Goal: Task Accomplishment & Management: Use online tool/utility

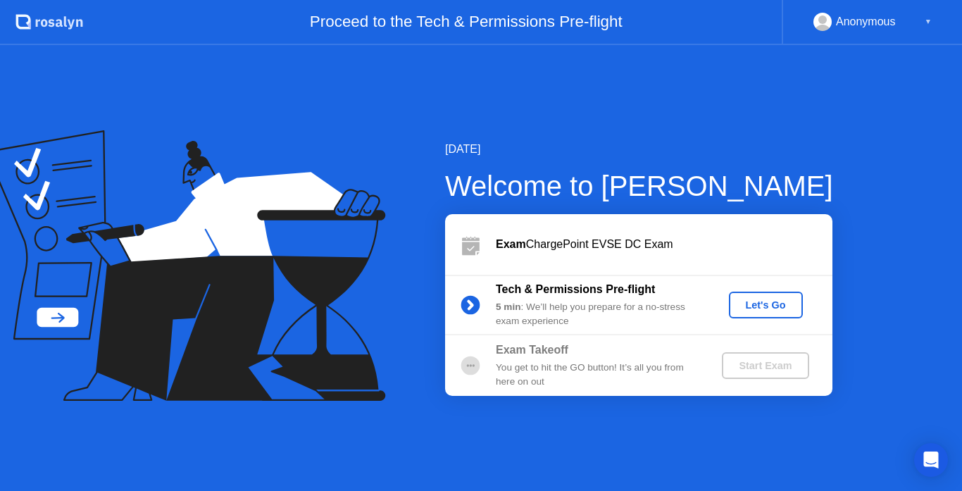
click at [762, 310] on div "Let's Go" at bounding box center [765, 304] width 63 height 11
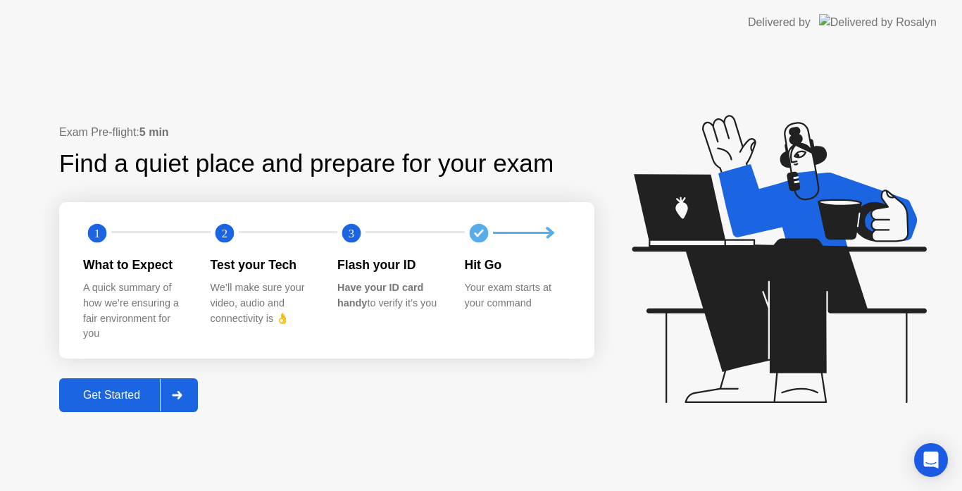
click at [122, 401] on div "Get Started" at bounding box center [111, 395] width 96 height 13
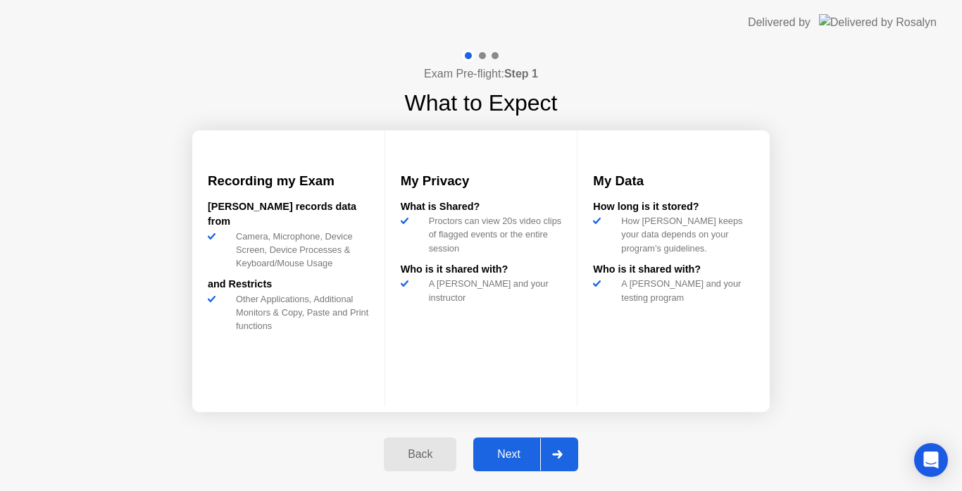
click at [517, 460] on div "Next" at bounding box center [508, 454] width 63 height 13
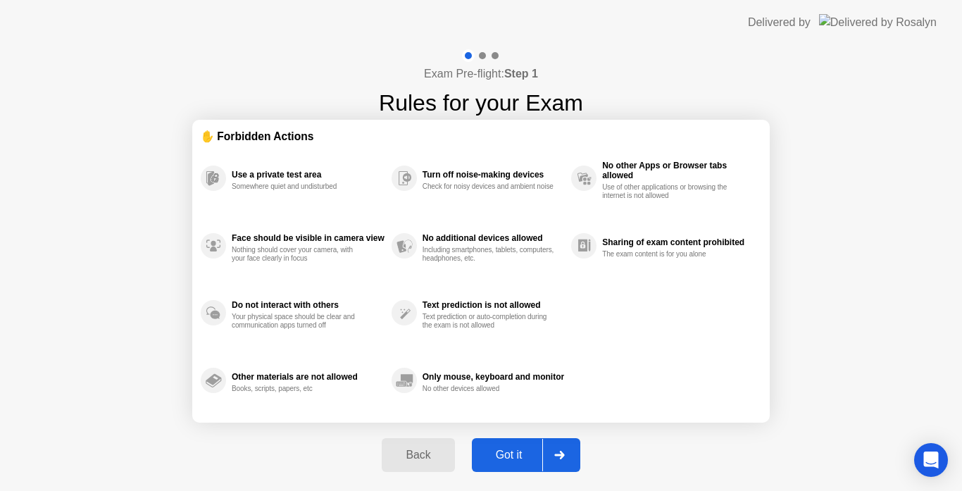
click at [517, 461] on div "Got it" at bounding box center [509, 454] width 66 height 13
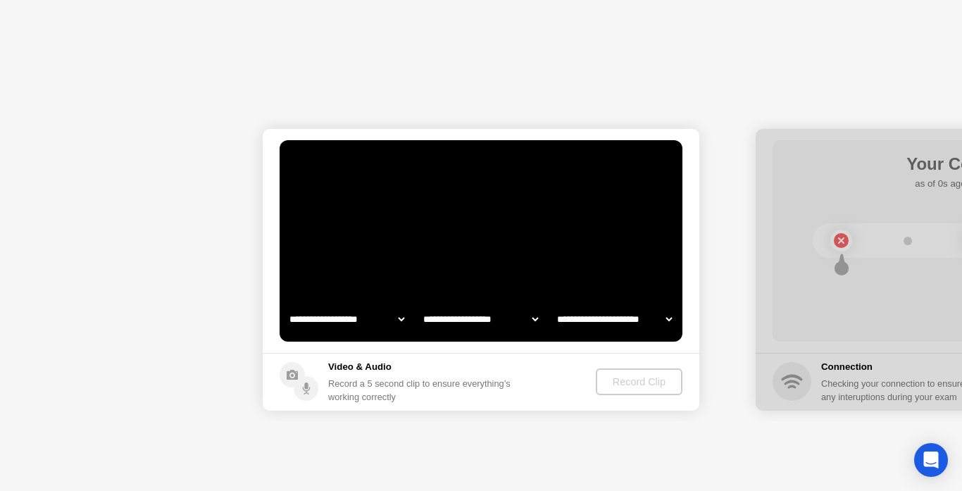
select select "**********"
select select "*******"
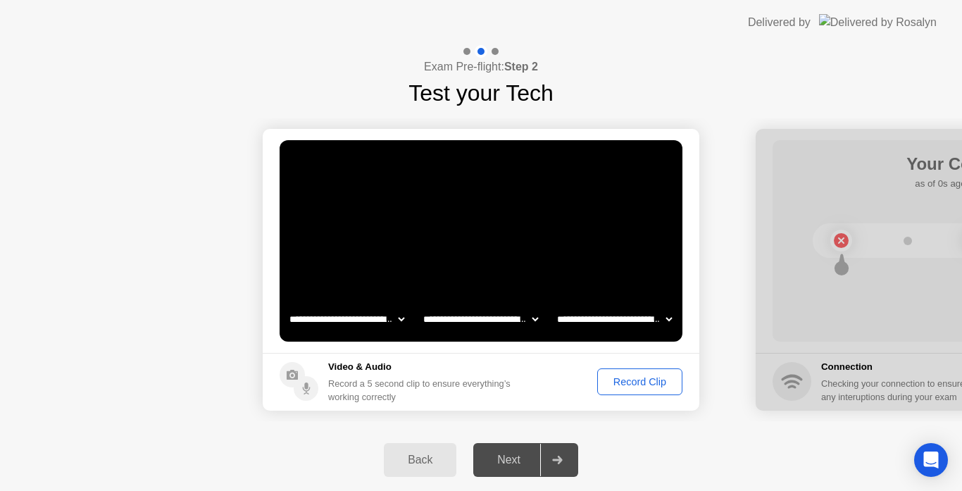
click at [641, 381] on div "Record Clip" at bounding box center [639, 381] width 75 height 11
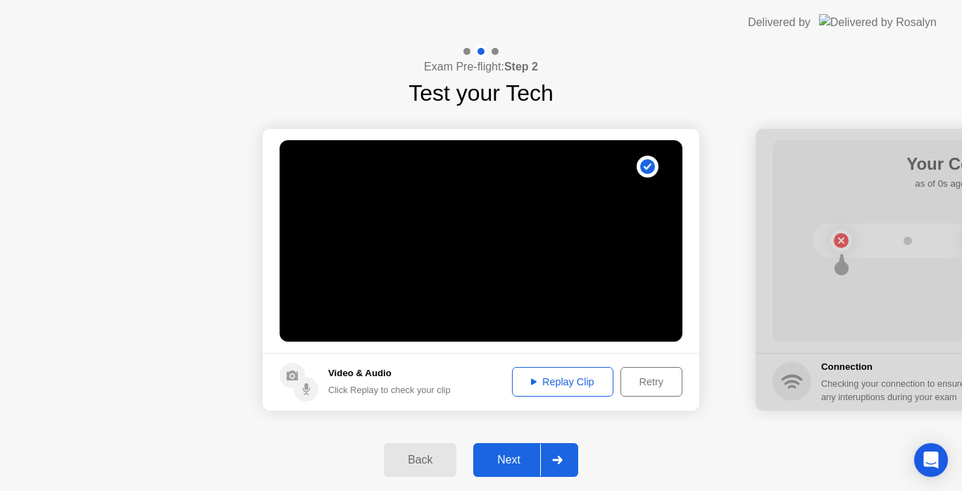
click at [517, 454] on div "Next" at bounding box center [508, 459] width 63 height 13
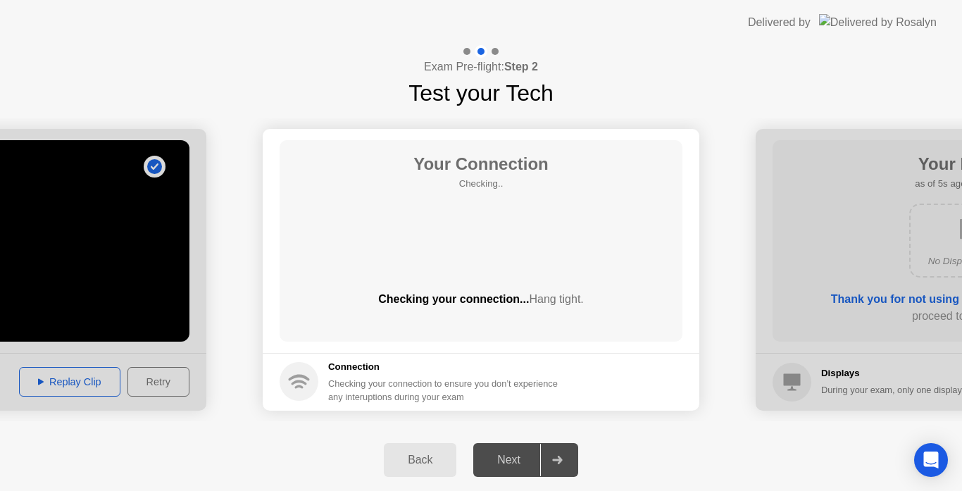
click at [517, 454] on div "Next" at bounding box center [508, 459] width 63 height 13
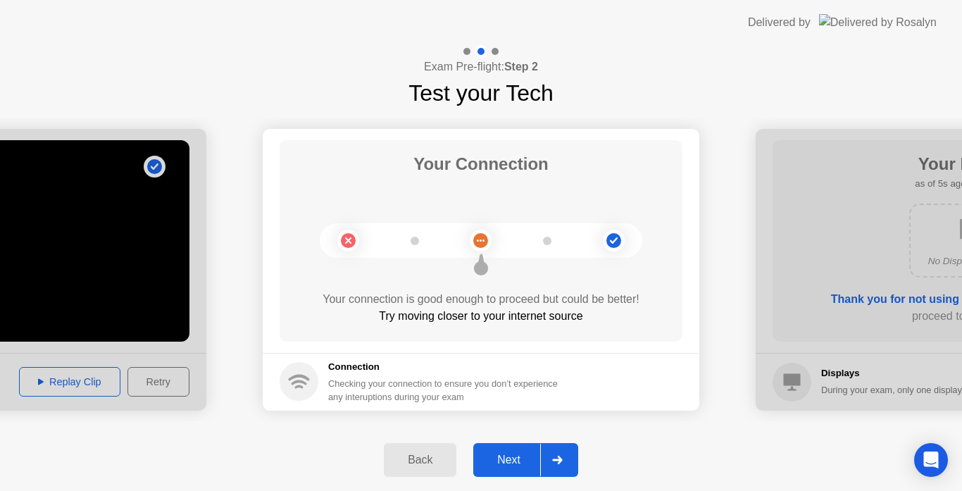
click at [517, 454] on div "Next" at bounding box center [508, 459] width 63 height 13
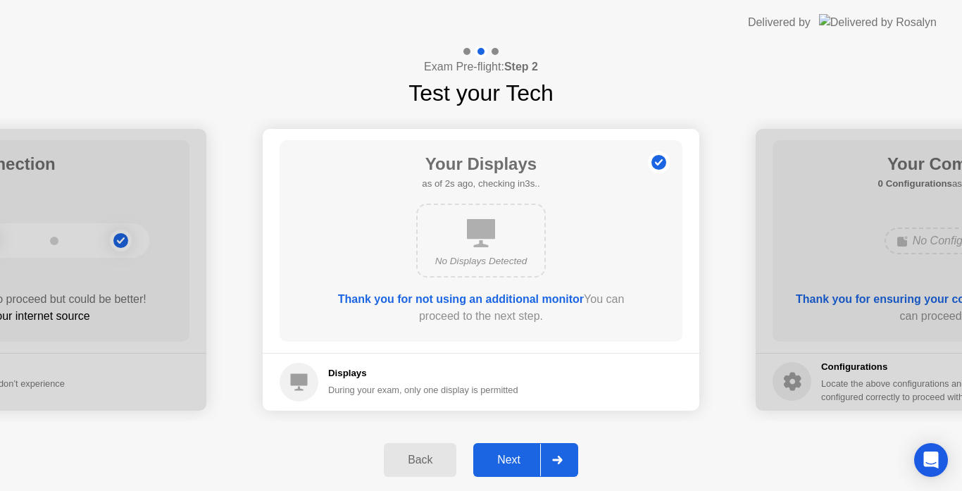
click at [517, 454] on div "Next" at bounding box center [508, 459] width 63 height 13
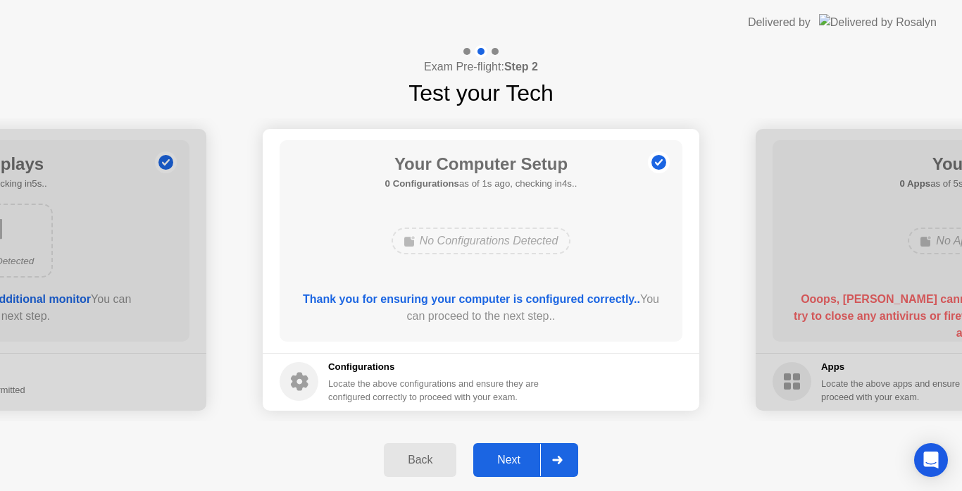
click at [517, 454] on div "Next" at bounding box center [508, 459] width 63 height 13
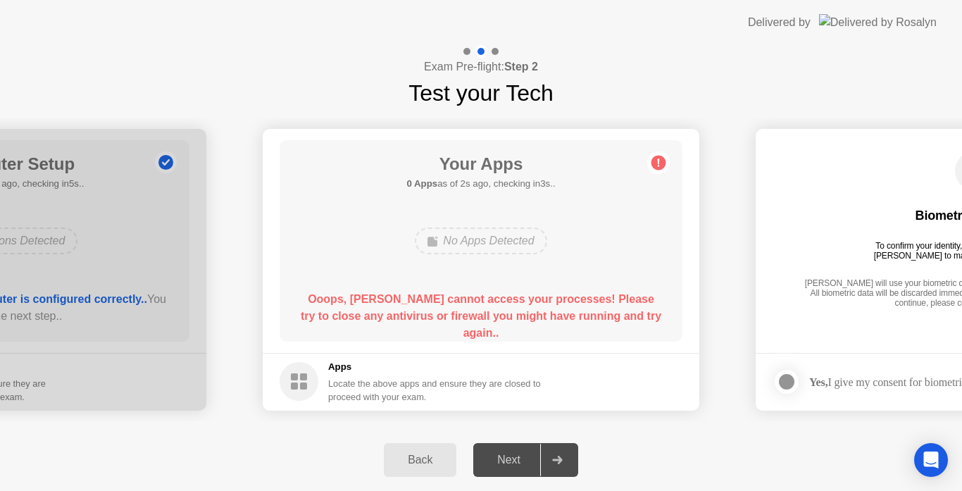
click at [470, 386] on div "Locate the above apps and ensure they are closed to proceed with your exam." at bounding box center [434, 390] width 213 height 27
